Goal: Task Accomplishment & Management: Use online tool/utility

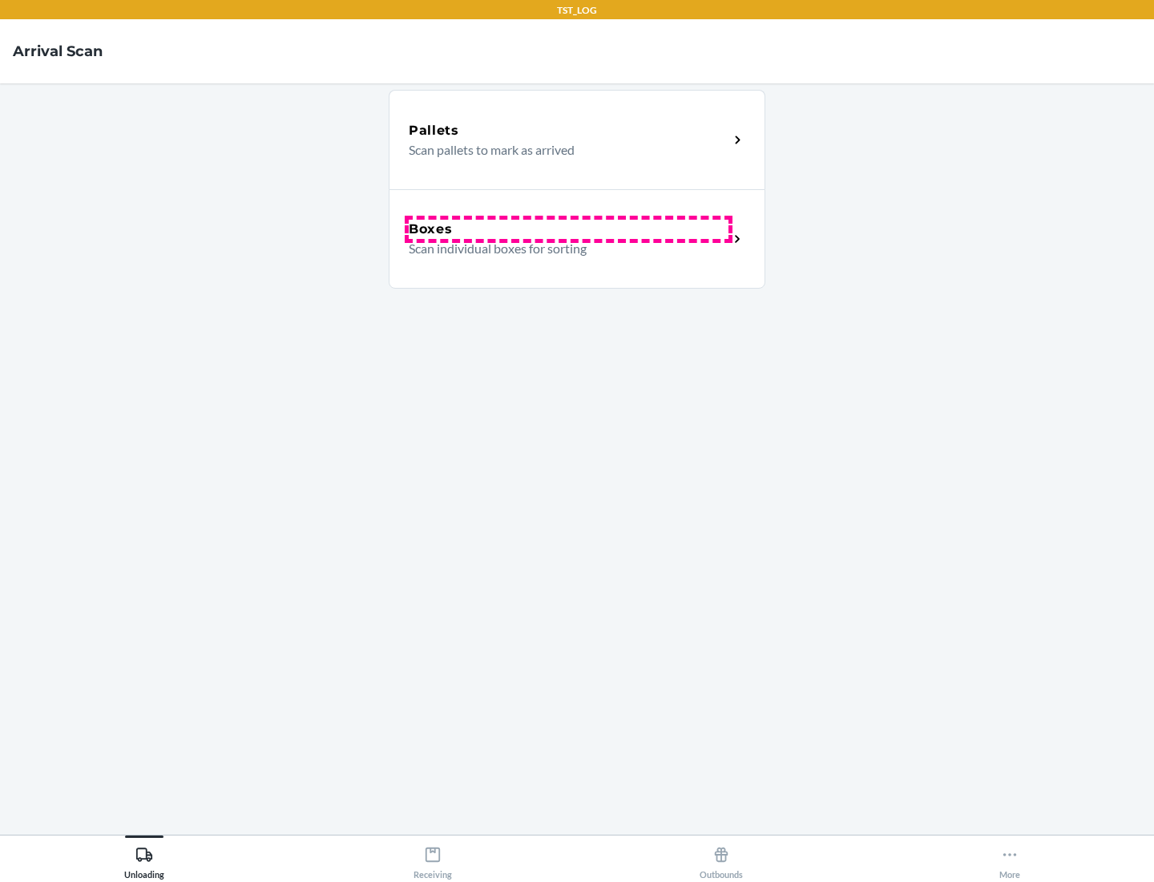
click at [568, 229] on div "Boxes" at bounding box center [569, 229] width 320 height 19
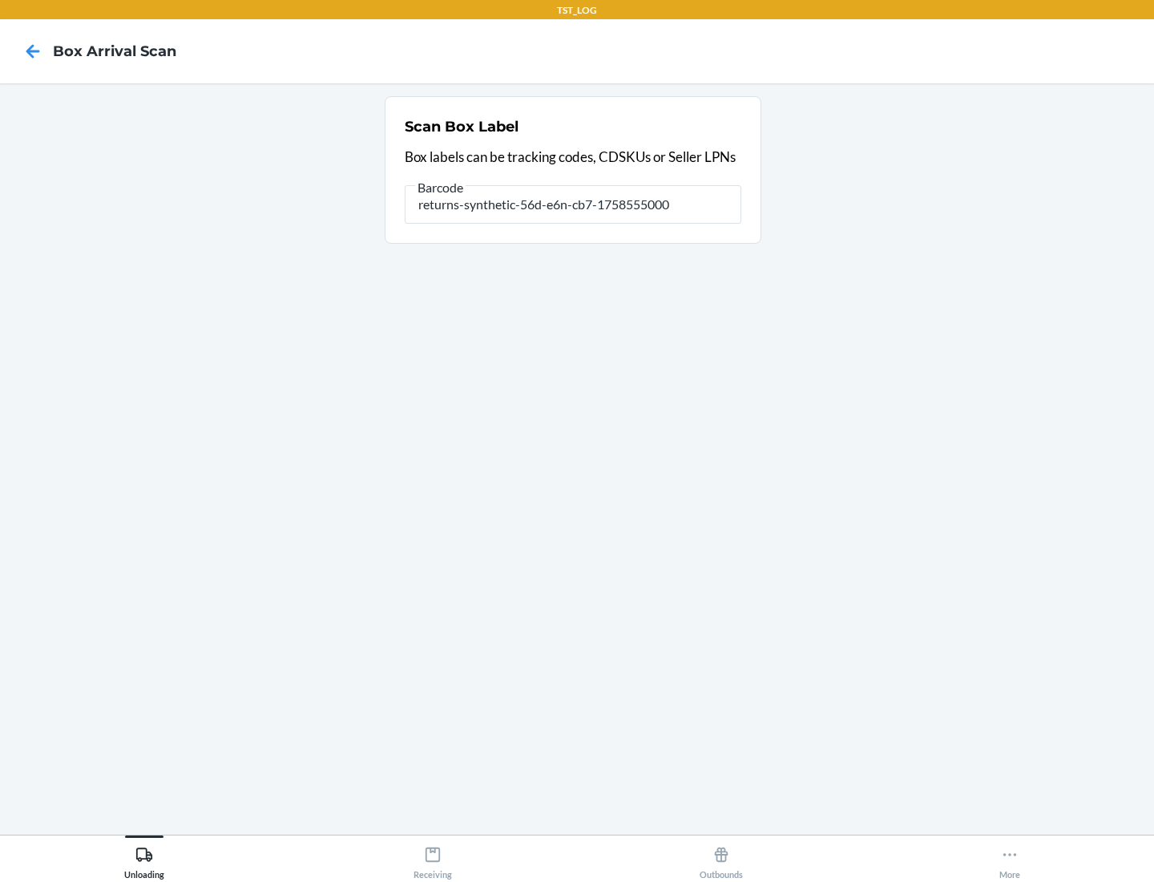
type input "returns-synthetic-56d-e6n-cb7-1758555000"
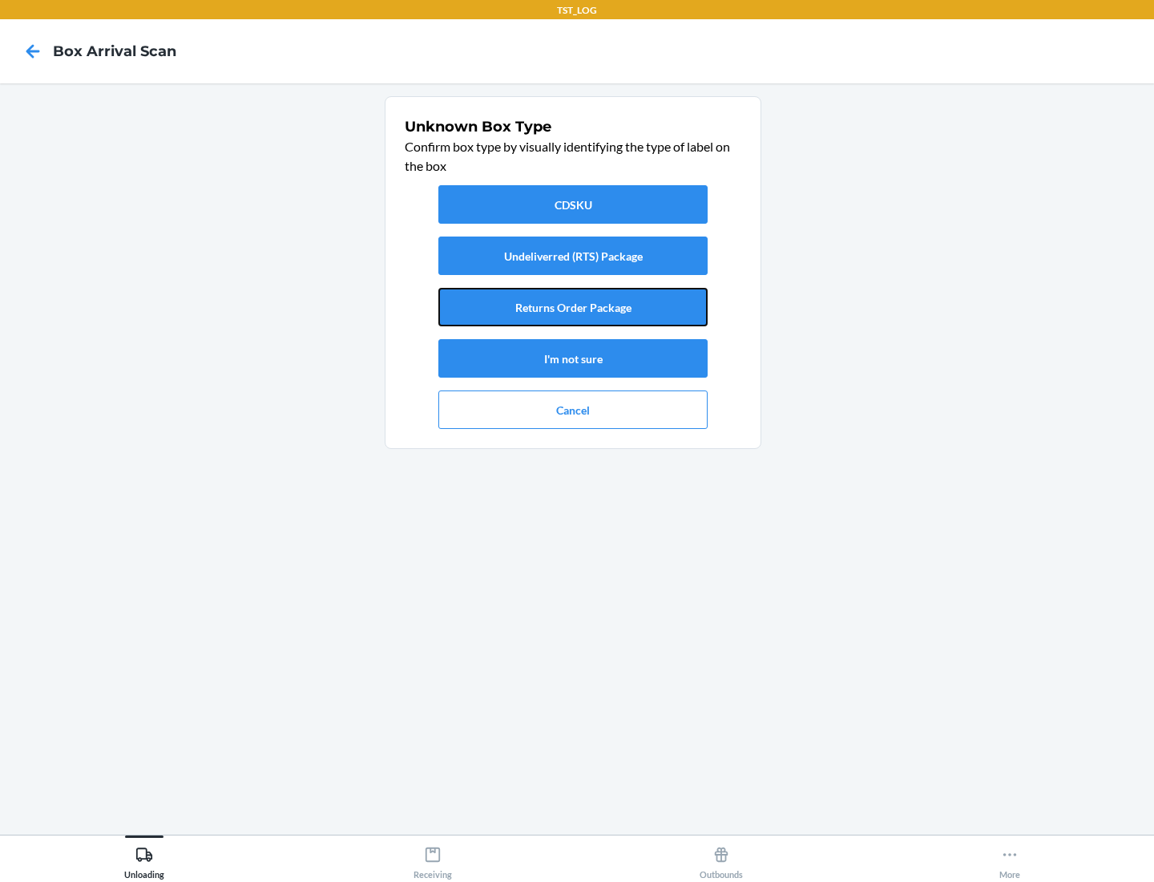
click at [573, 307] on button "Returns Order Package" at bounding box center [572, 307] width 269 height 38
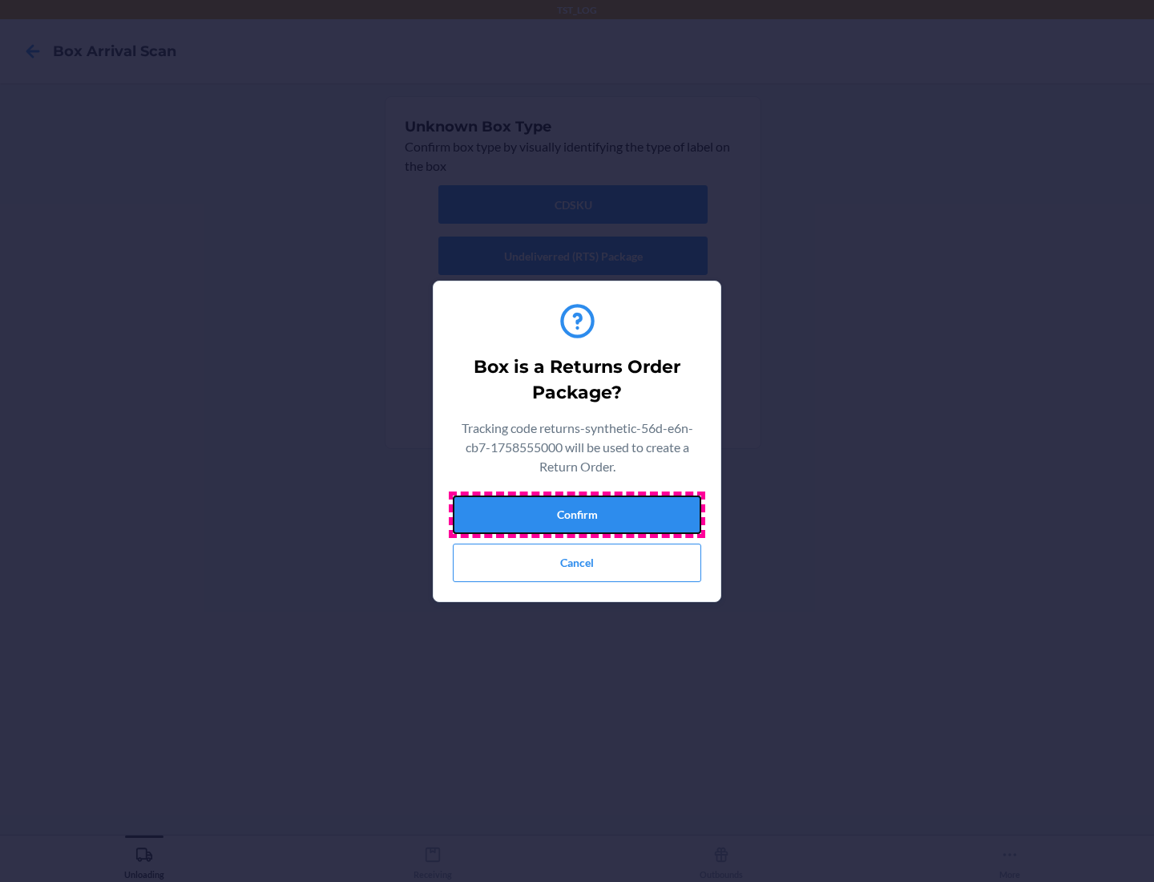
click at [577, 514] on button "Confirm" at bounding box center [577, 514] width 248 height 38
